Goal: Find specific page/section: Find specific page/section

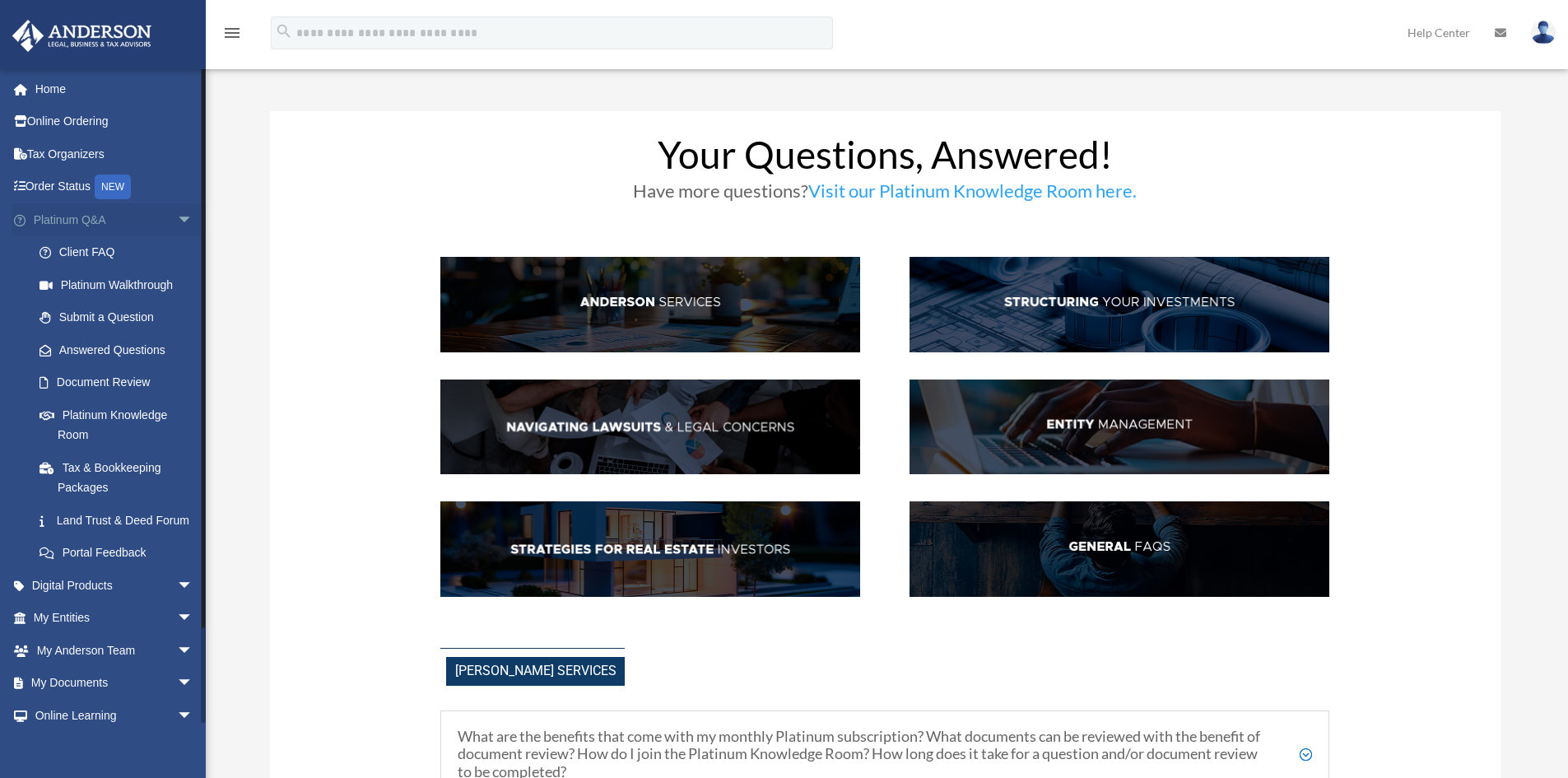
click at [126, 219] on link "Platinum Q&A arrow_drop_down" at bounding box center [115, 220] width 207 height 33
click at [82, 635] on link "My Entities arrow_drop_down" at bounding box center [115, 618] width 207 height 33
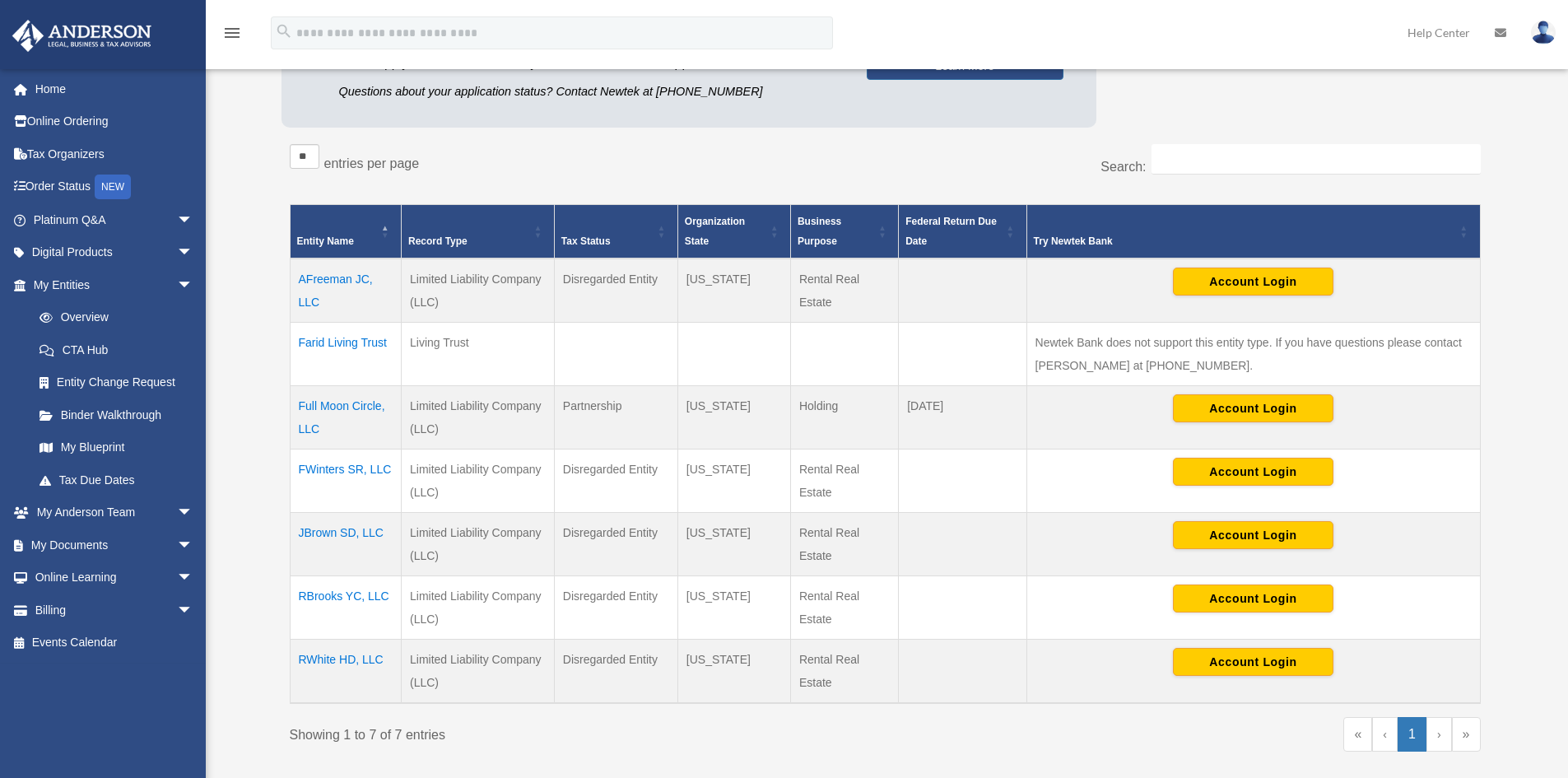
scroll to position [247, 0]
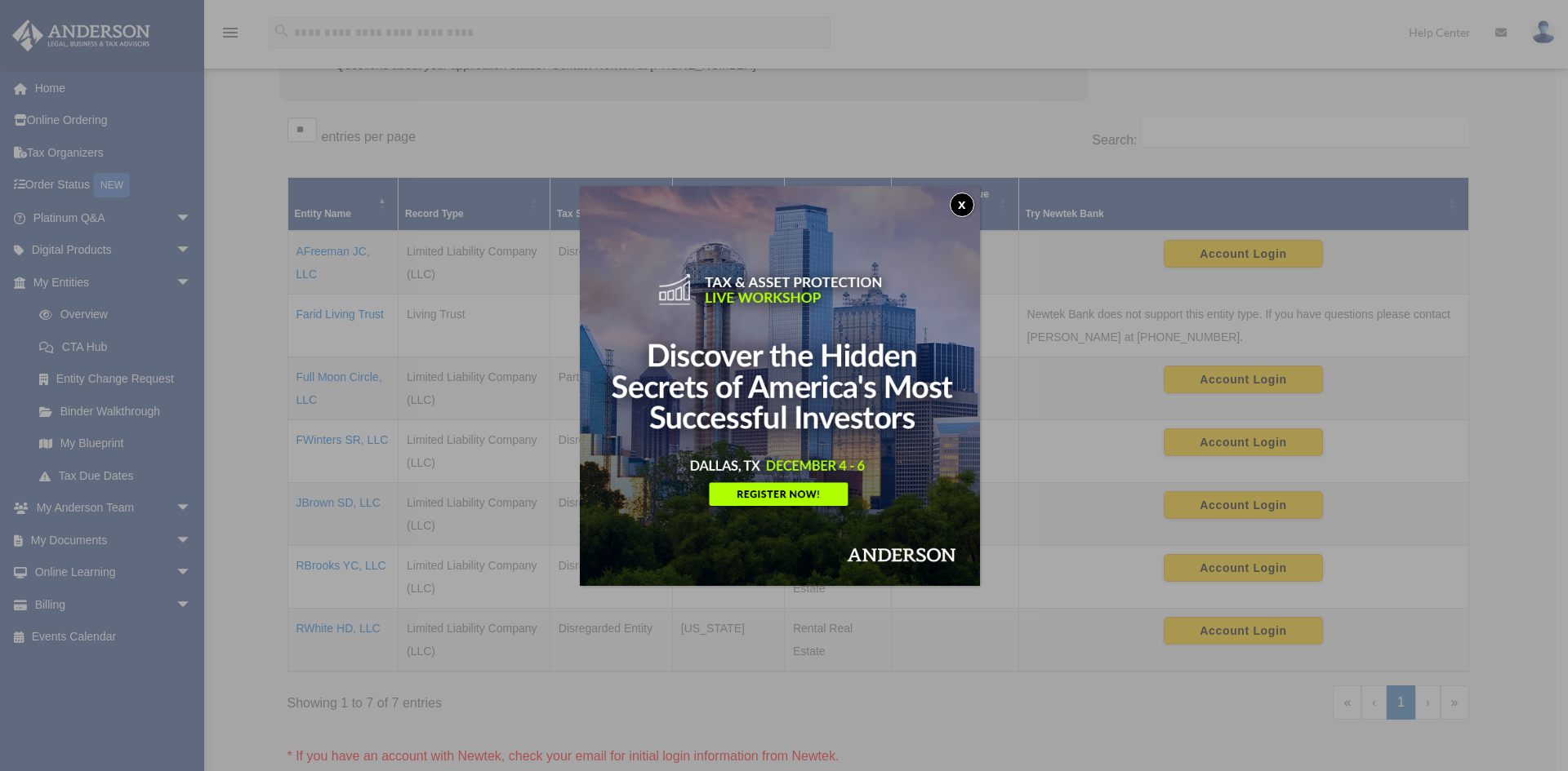
click at [965, 204] on button "x" at bounding box center [962, 204] width 25 height 25
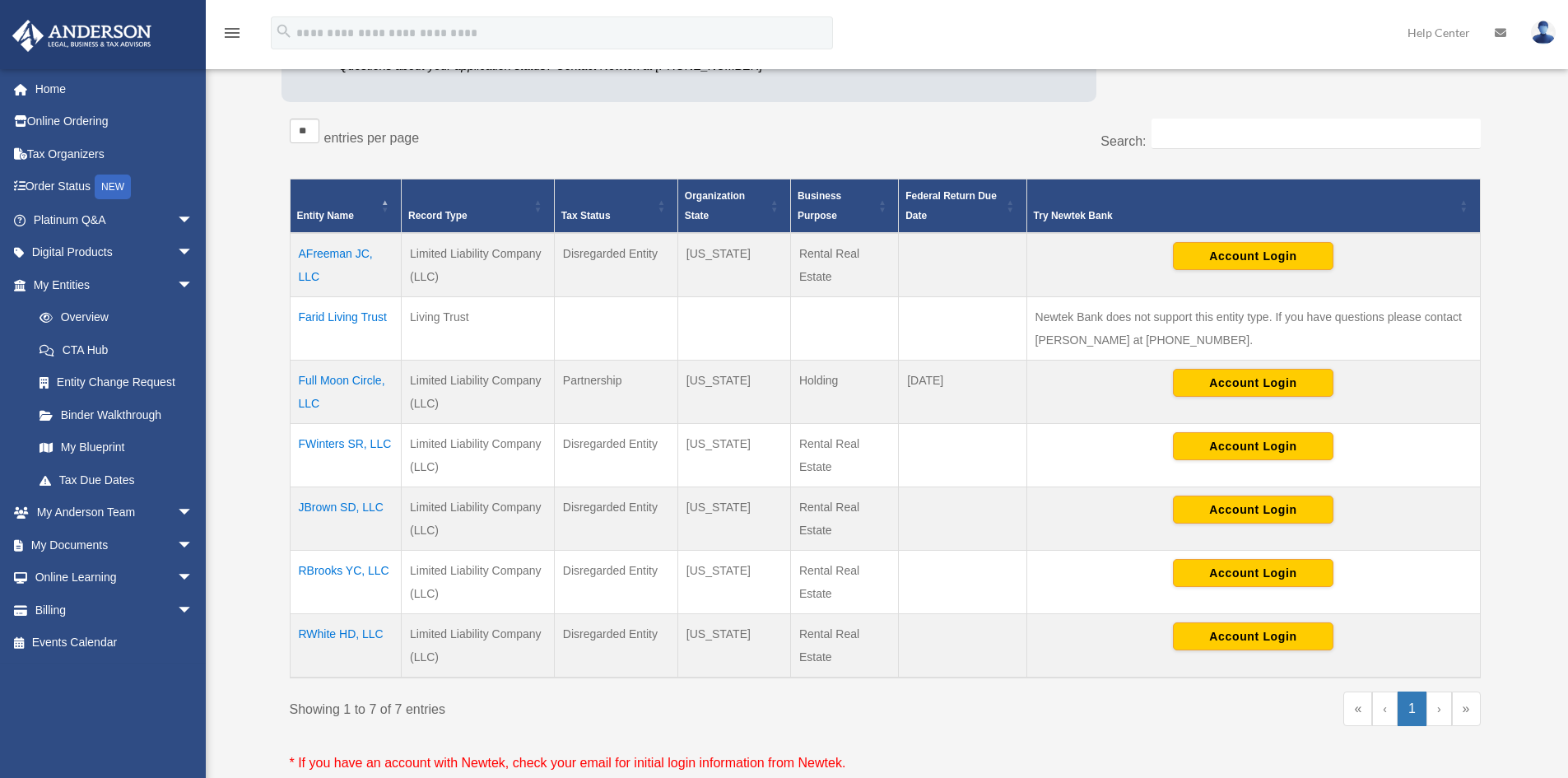
click at [330, 508] on td "JBrown SD, LLC" at bounding box center [345, 520] width 111 height 63
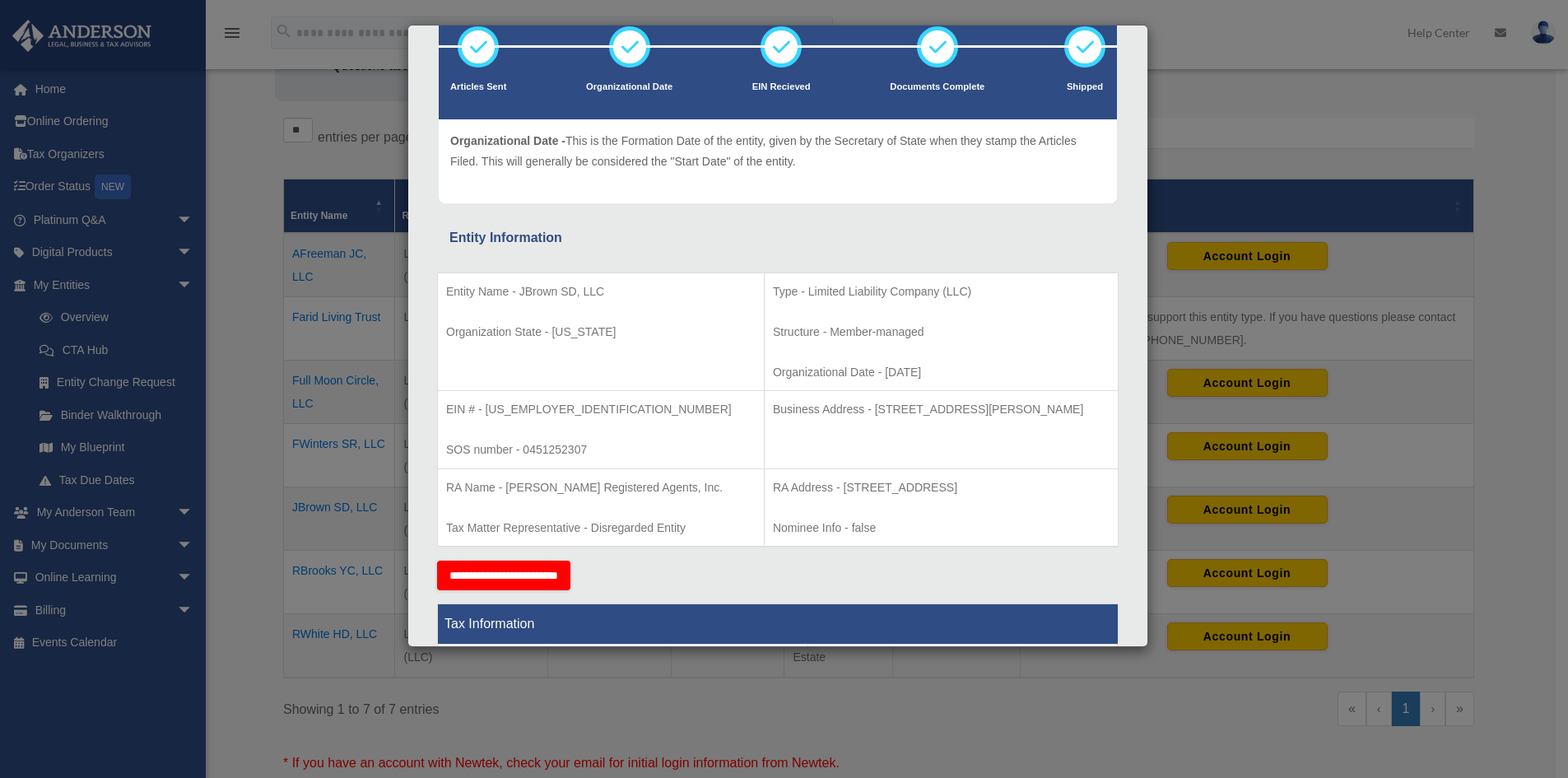
scroll to position [0, 0]
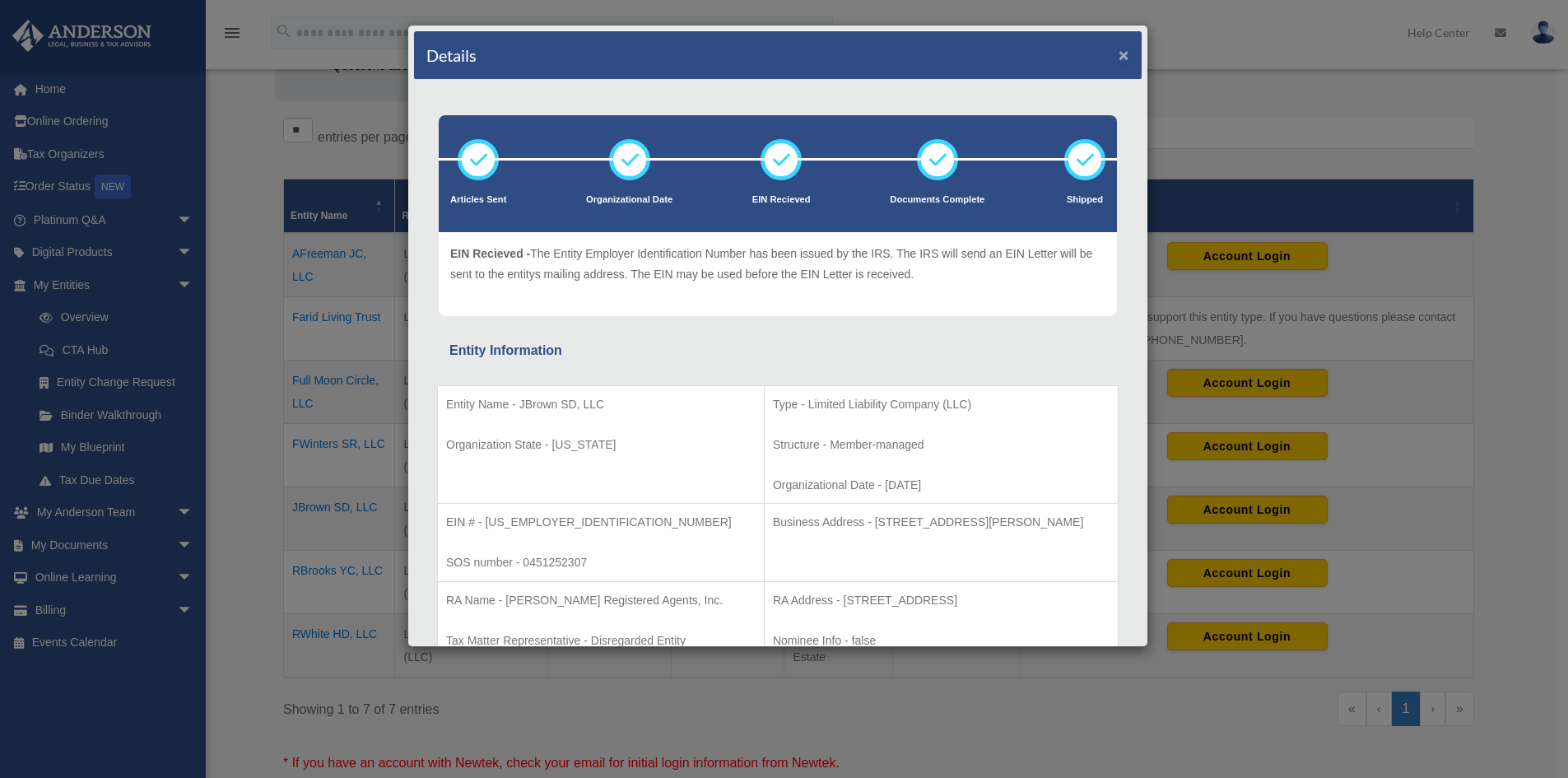
click at [1119, 58] on button "×" at bounding box center [1124, 54] width 11 height 17
